Goal: Task Accomplishment & Management: Use online tool/utility

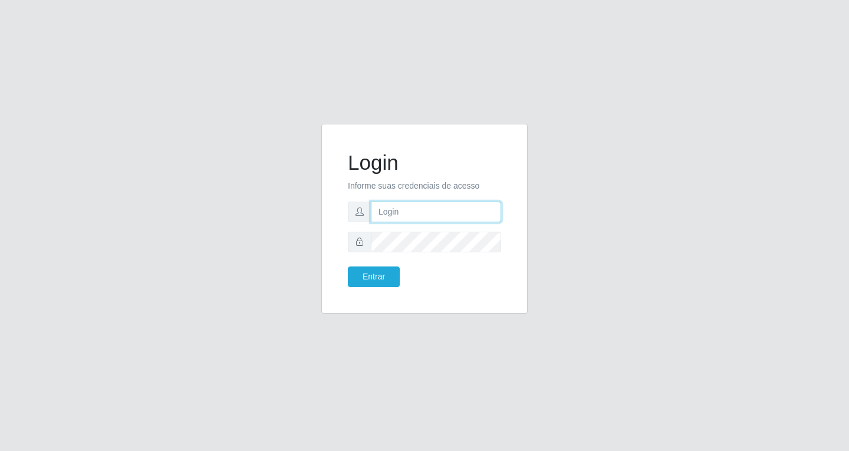
click at [400, 213] on input "text" at bounding box center [436, 212] width 130 height 21
type input "[EMAIL_ADDRESS][DOMAIN_NAME]"
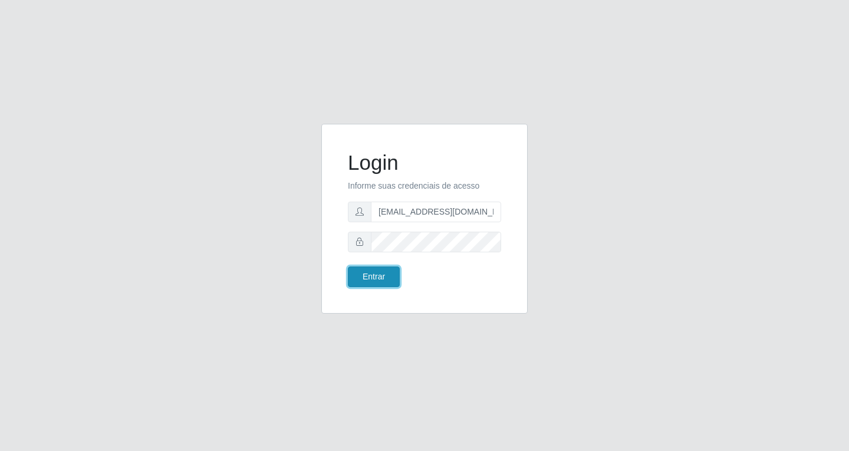
click at [391, 283] on button "Entrar" at bounding box center [374, 277] width 52 height 21
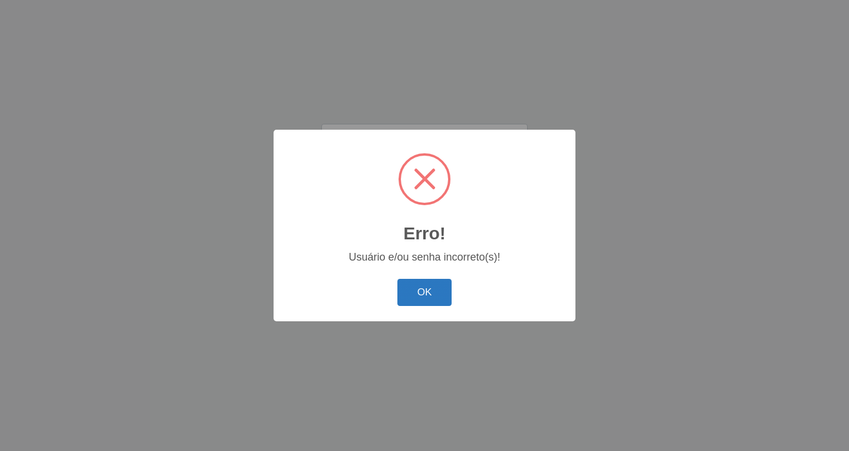
click at [412, 288] on button "OK" at bounding box center [425, 293] width 55 height 28
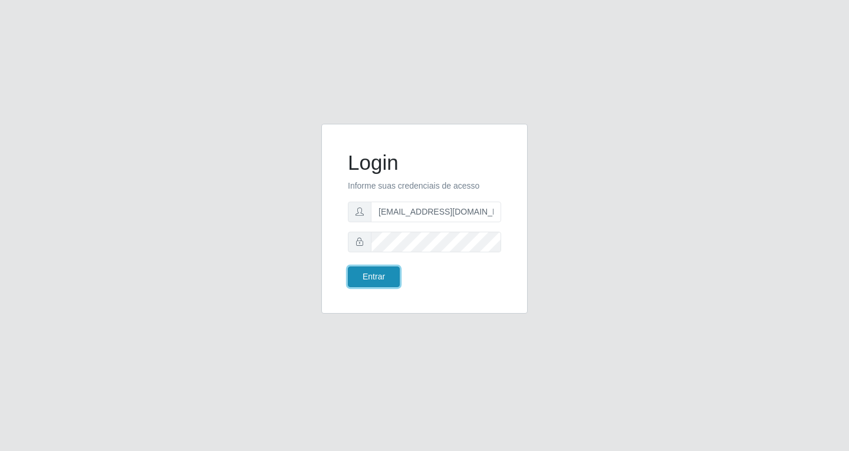
click at [369, 278] on button "Entrar" at bounding box center [374, 277] width 52 height 21
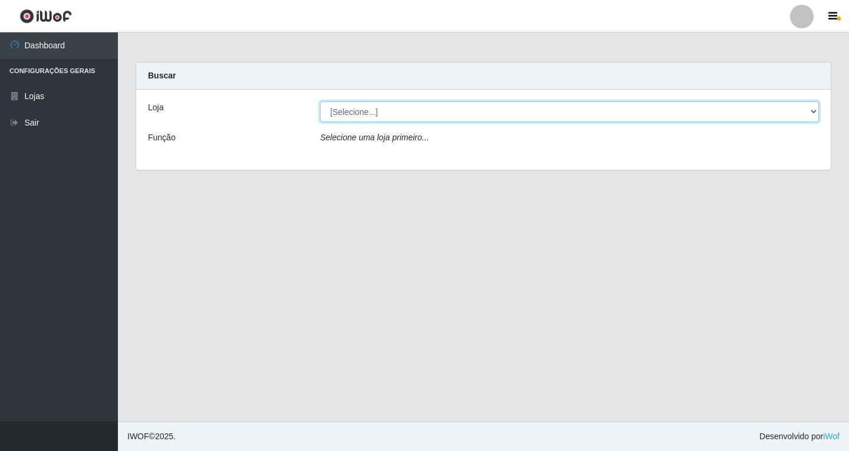
click at [814, 113] on select "[Selecione...] SuperFácil Atacado - [GEOGRAPHIC_DATA]" at bounding box center [569, 111] width 499 height 21
select select "503"
click at [320, 101] on select "[Selecione...] SuperFácil Atacado - [GEOGRAPHIC_DATA]" at bounding box center [569, 111] width 499 height 21
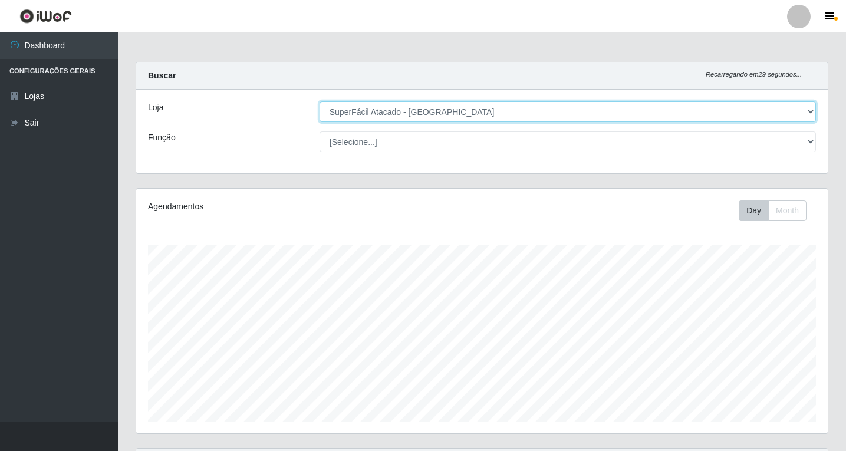
scroll to position [245, 692]
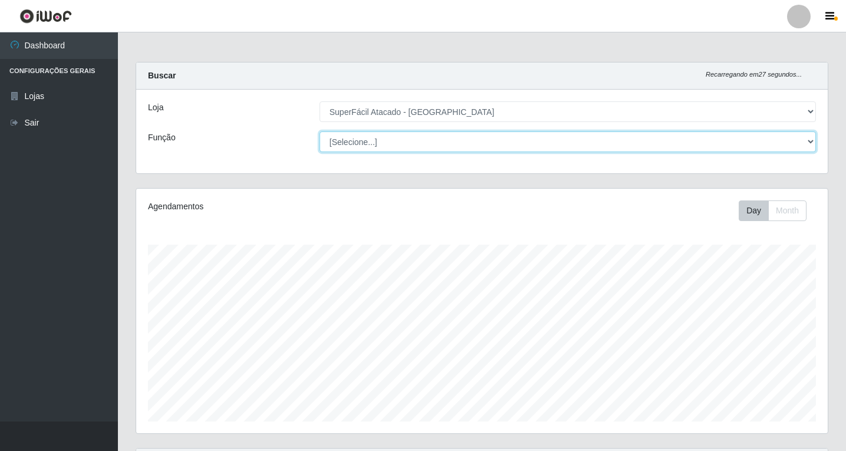
click at [400, 143] on select "[Selecione...] Embalador Embalador + Embalador ++ Operador de Caixa Operador de…" at bounding box center [568, 142] width 497 height 21
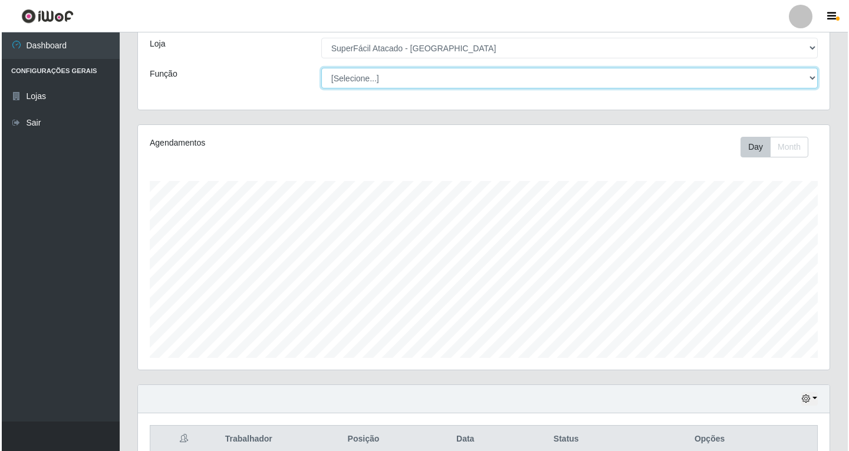
scroll to position [175, 0]
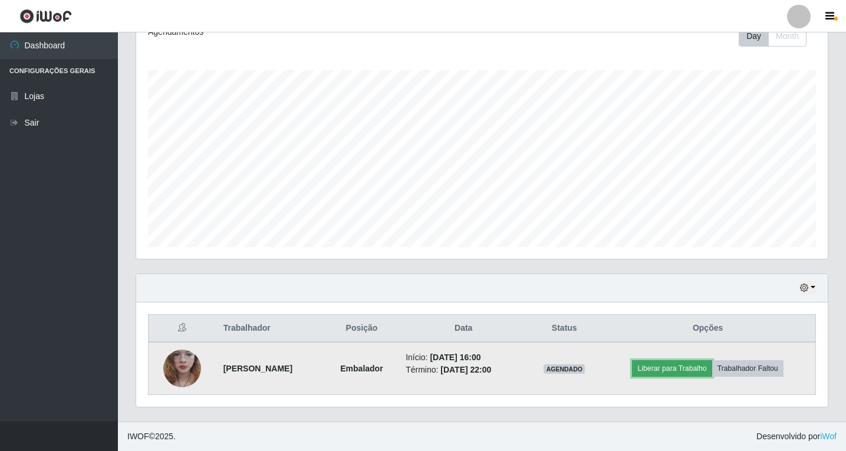
click at [666, 370] on button "Liberar para Trabalho" at bounding box center [672, 368] width 80 height 17
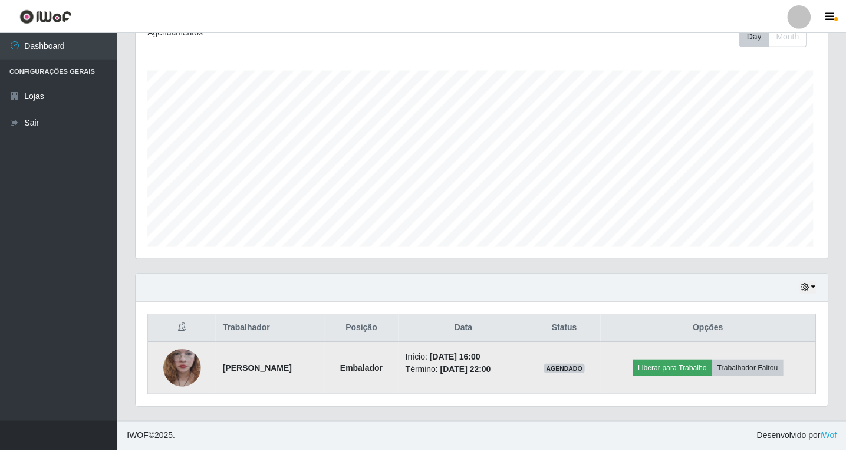
scroll to position [245, 686]
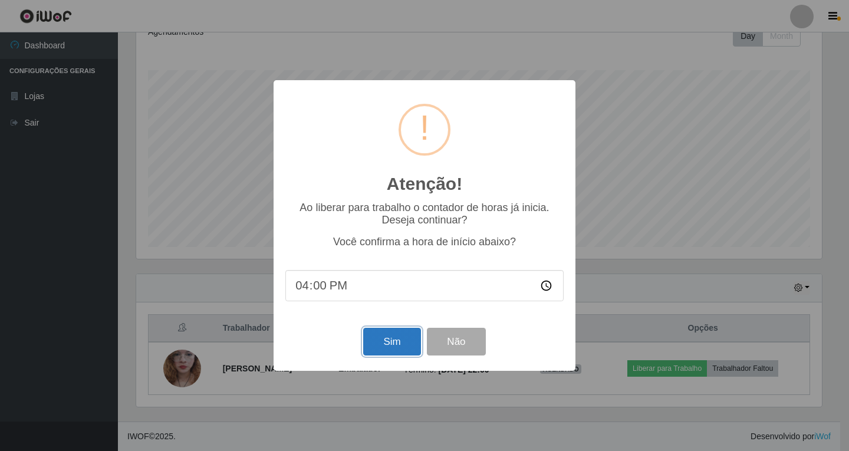
click at [398, 343] on button "Sim" at bounding box center [391, 342] width 57 height 28
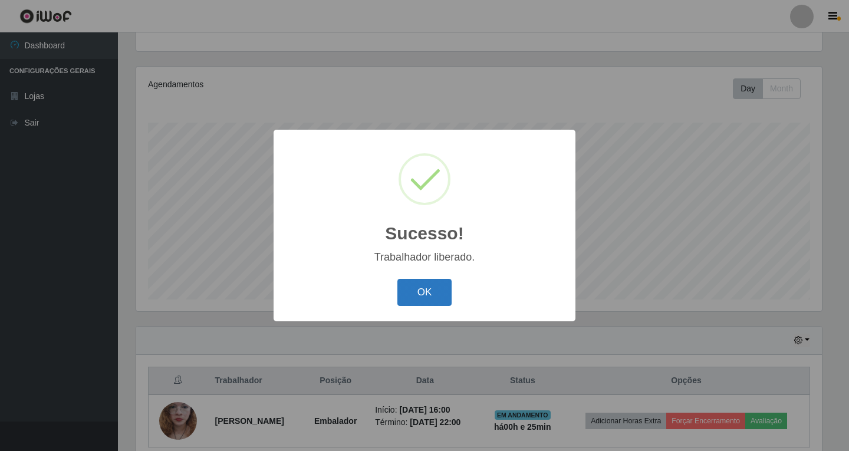
click at [408, 296] on button "OK" at bounding box center [425, 293] width 55 height 28
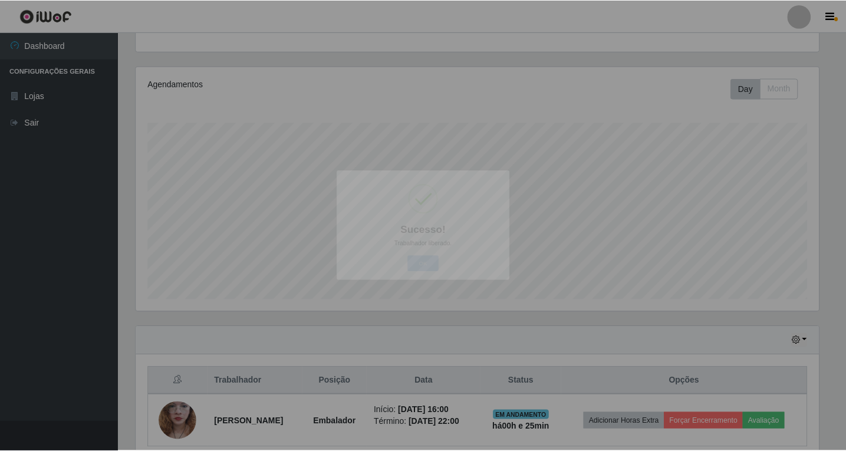
scroll to position [245, 692]
